Goal: Task Accomplishment & Management: Manage account settings

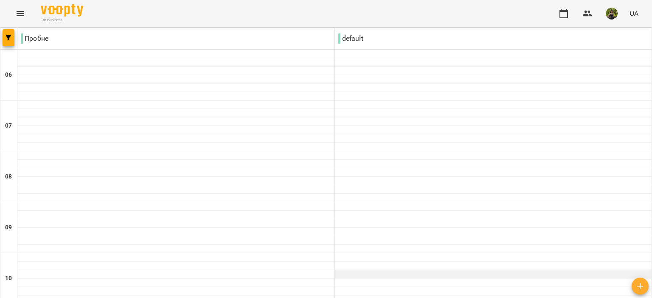
scroll to position [297, 0]
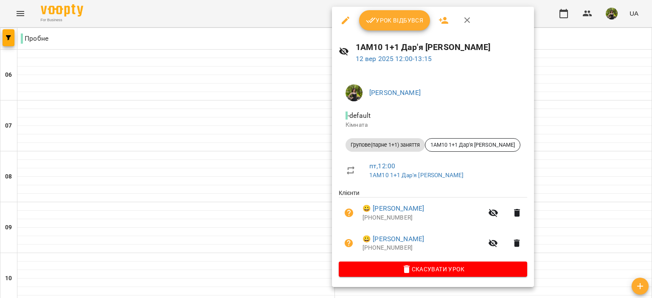
click at [446, 264] on button "Скасувати Урок" at bounding box center [433, 269] width 188 height 15
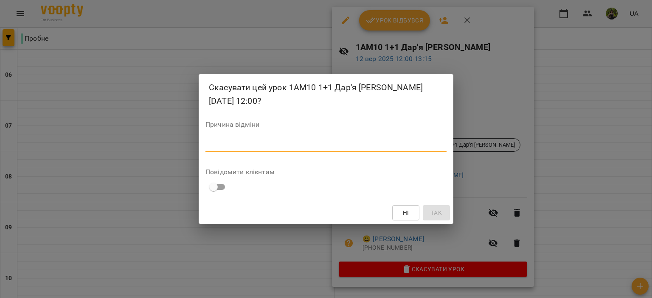
click at [253, 142] on textarea at bounding box center [325, 145] width 241 height 8
type textarea "********"
click at [436, 212] on span "Так" at bounding box center [436, 213] width 11 height 10
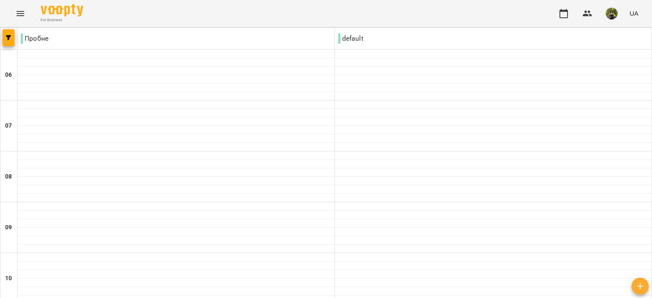
scroll to position [467, 0]
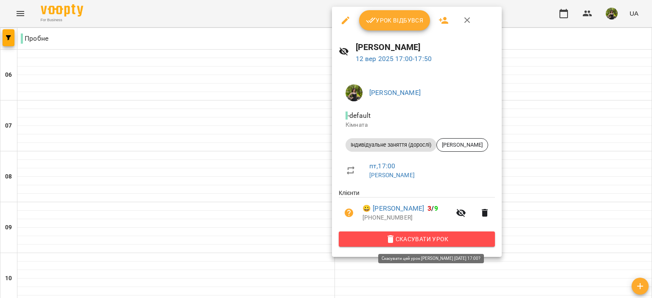
click at [477, 238] on span "Скасувати Урок" at bounding box center [416, 239] width 143 height 10
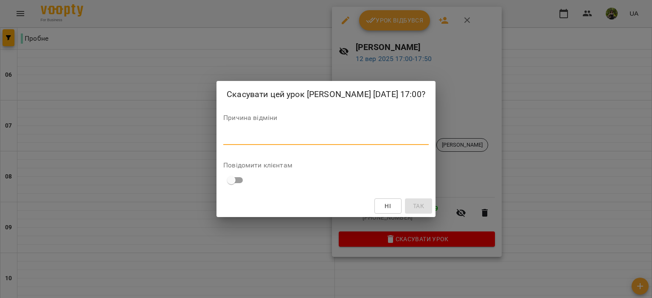
click at [363, 134] on textarea at bounding box center [325, 138] width 205 height 8
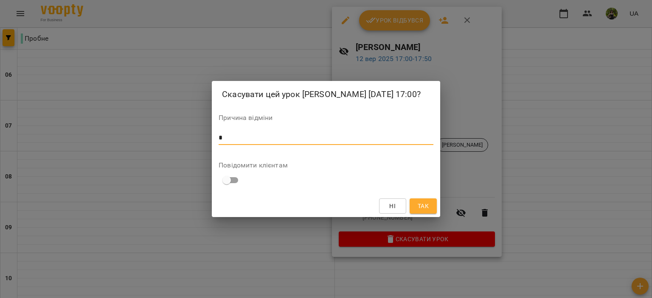
type textarea "*"
click at [422, 209] on span "Так" at bounding box center [423, 206] width 11 height 10
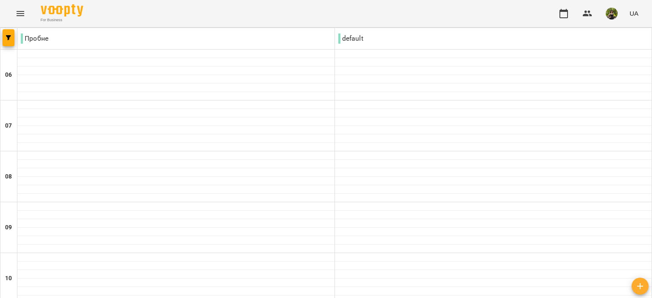
scroll to position [509, 0]
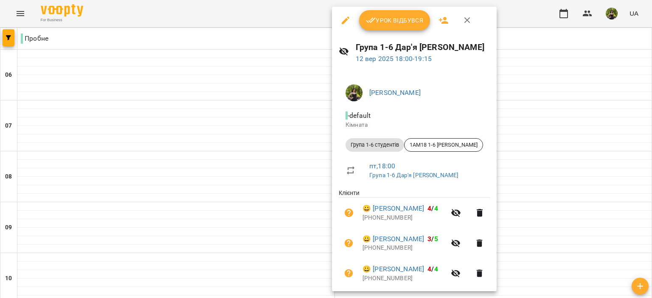
click at [381, 29] on button "Урок відбувся" at bounding box center [394, 20] width 71 height 20
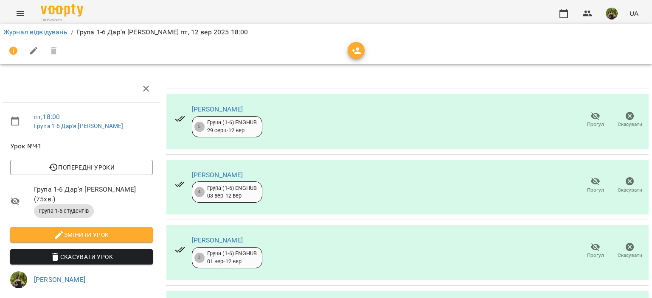
click at [48, 26] on div "Журнал відвідувань / Група 1-6 Дар'я [PERSON_NAME] ENGHUB [DATE] 18:00" at bounding box center [326, 32] width 648 height 14
click at [53, 31] on link "Журнал відвідувань" at bounding box center [35, 32] width 64 height 8
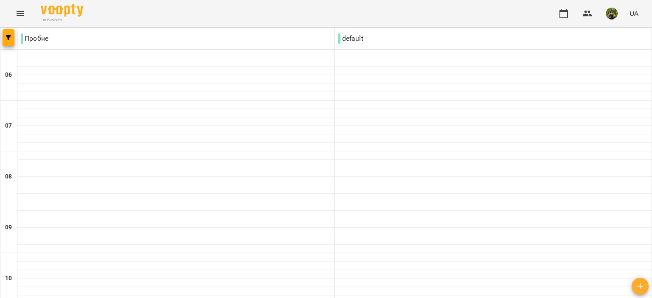
scroll to position [637, 0]
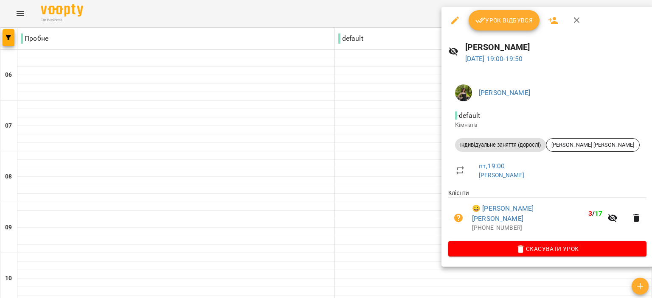
click at [489, 25] on span "Урок відбувся" at bounding box center [504, 20] width 58 height 10
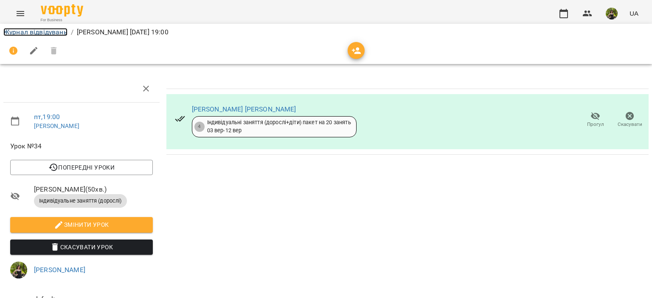
click at [51, 28] on link "Журнал відвідувань" at bounding box center [35, 32] width 64 height 8
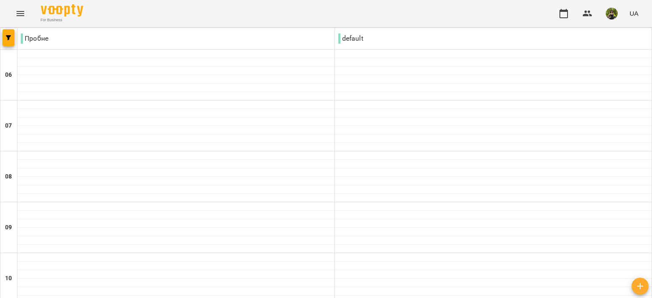
scroll to position [673, 0]
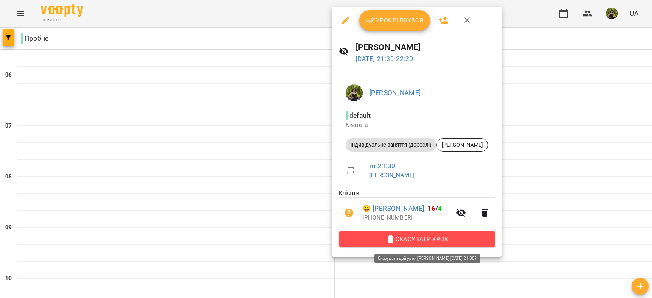
click at [427, 244] on span "Скасувати Урок" at bounding box center [416, 239] width 143 height 10
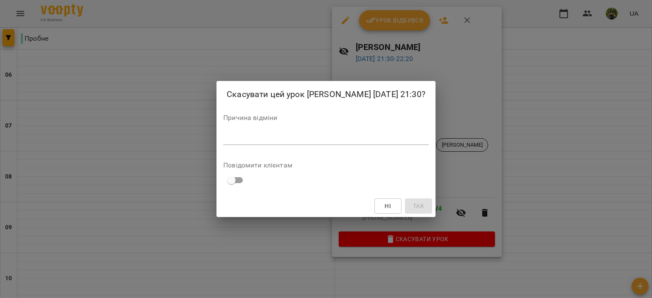
click at [272, 137] on textarea at bounding box center [325, 138] width 205 height 8
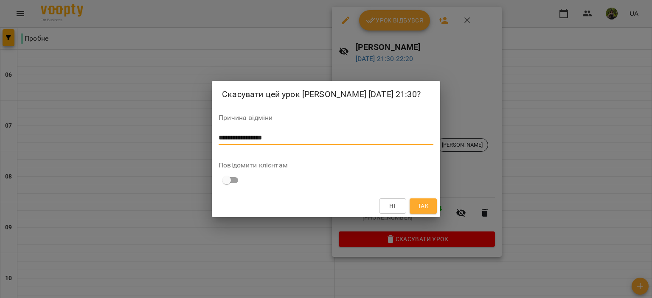
type textarea "**********"
click at [430, 203] on button "Так" at bounding box center [423, 206] width 27 height 15
